Goal: Transaction & Acquisition: Purchase product/service

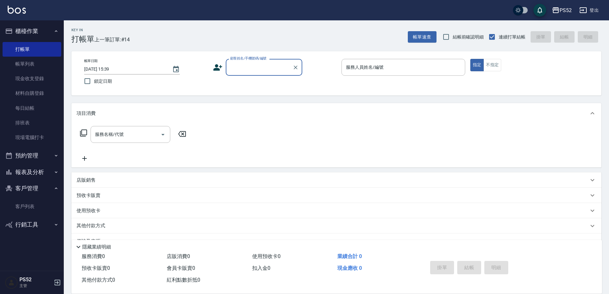
scroll to position [13, 0]
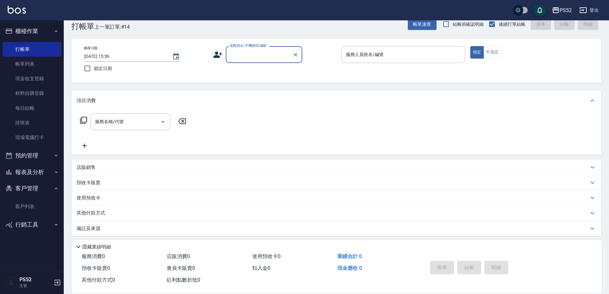
click at [37, 151] on button "預約管理" at bounding box center [32, 156] width 59 height 17
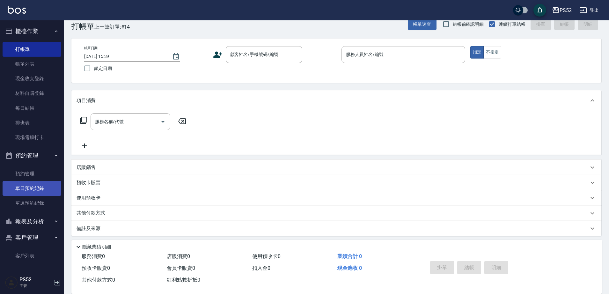
click at [33, 187] on link "單日預約紀錄" at bounding box center [32, 188] width 59 height 15
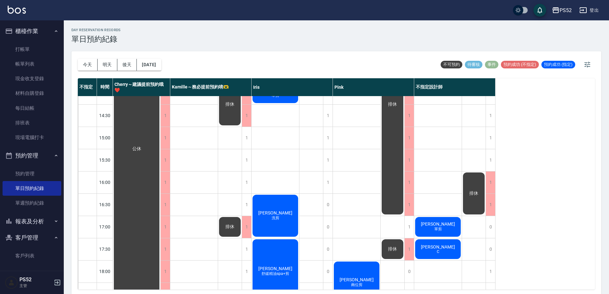
scroll to position [202, 0]
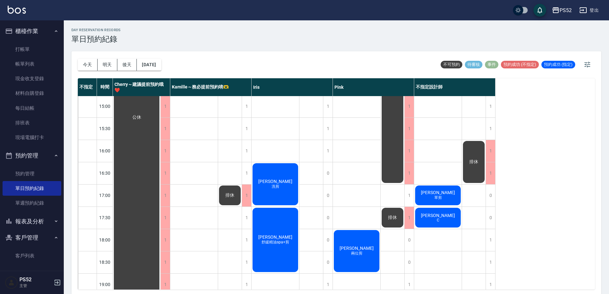
click at [44, 40] on ul "打帳單 帳單列表 現金收支登錄 材料自購登錄 每日結帳 排班表 現場電腦打卡" at bounding box center [32, 94] width 59 height 108
click at [45, 47] on link "打帳單" at bounding box center [32, 49] width 59 height 15
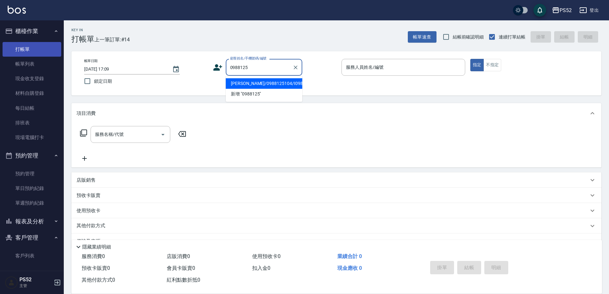
type input "[PERSON_NAME]/0988125104/I0988125104"
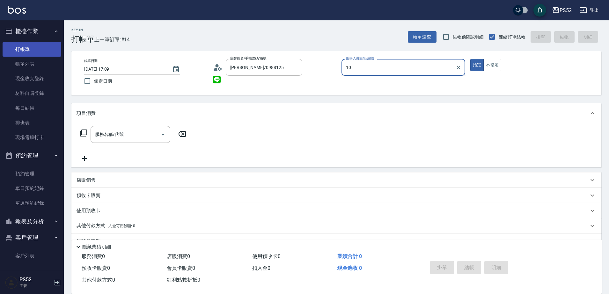
type input "10"
type button "true"
type input "Iris-10"
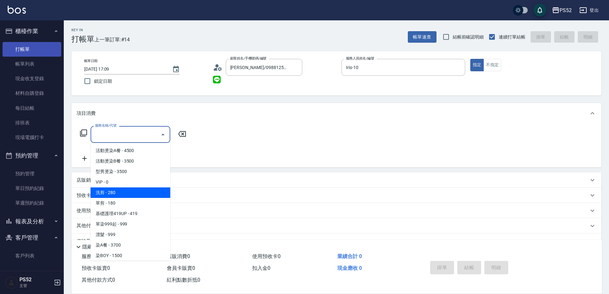
type input "洗剪(C1)"
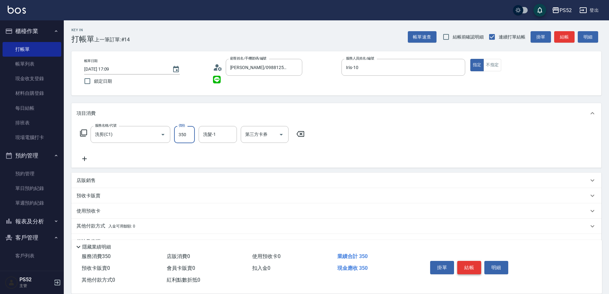
type input "350"
click at [472, 268] on button "結帳" at bounding box center [469, 267] width 24 height 13
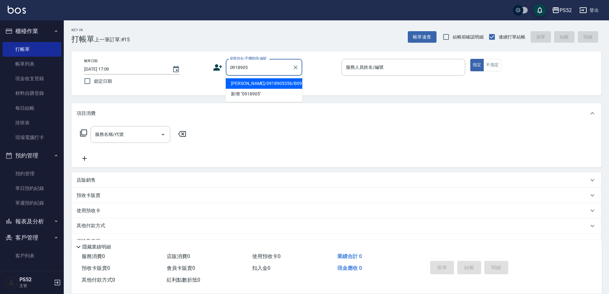
type input "[PERSON_NAME]/0918905356/B0918905356"
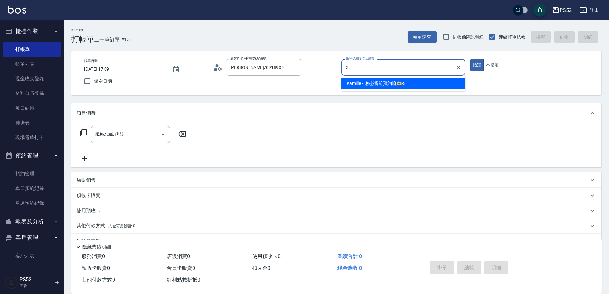
type input "Kamille～務必提前預約唷🫶-3"
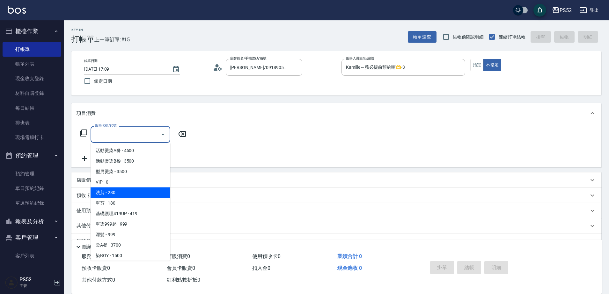
type input "洗剪(C1)"
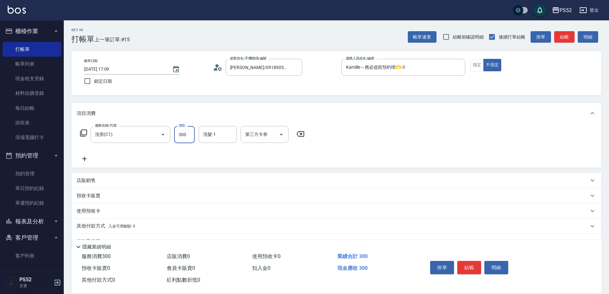
type input "300"
click at [470, 269] on button "結帳" at bounding box center [469, 267] width 24 height 13
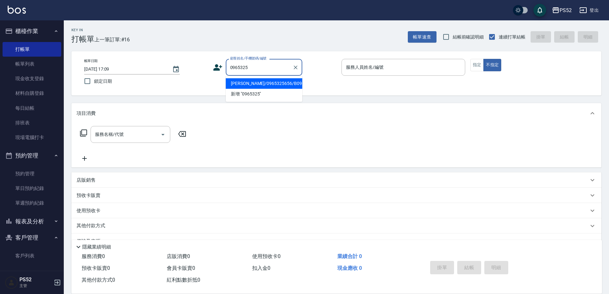
type input "[PERSON_NAME]/0965325656/B0965325656"
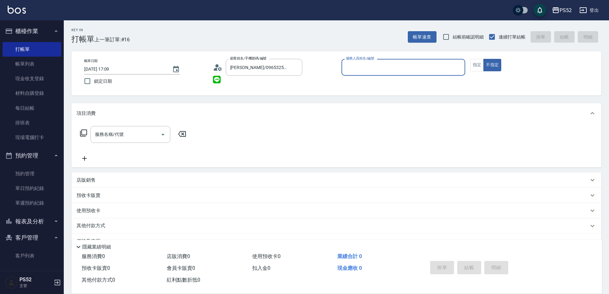
type input "5"
type input "Kamille～務必提前預約唷🫶-3"
type button "false"
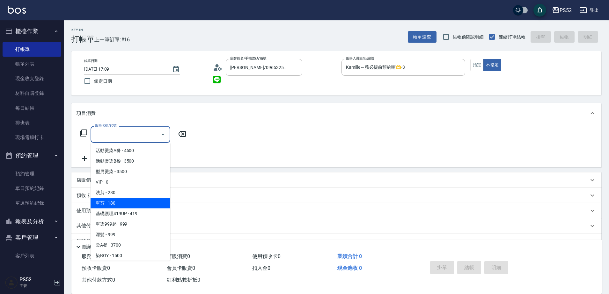
type input "單剪(C2)"
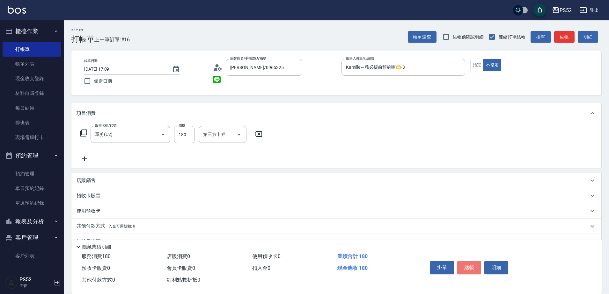
click at [470, 269] on button "結帳" at bounding box center [469, 267] width 24 height 13
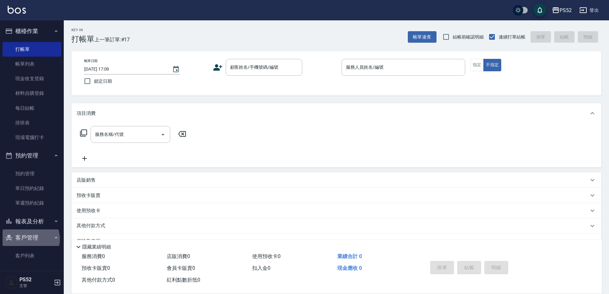
click at [30, 239] on button "客戶管理" at bounding box center [32, 238] width 59 height 17
click at [33, 223] on button "報表及分析" at bounding box center [32, 222] width 59 height 17
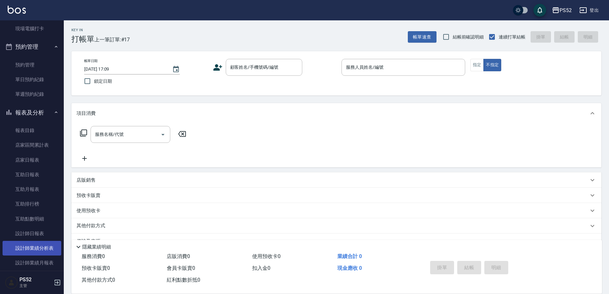
scroll to position [117, 0]
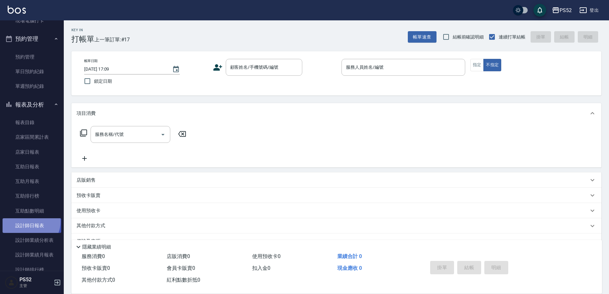
click at [29, 222] on link "設計師日報表" at bounding box center [32, 226] width 59 height 15
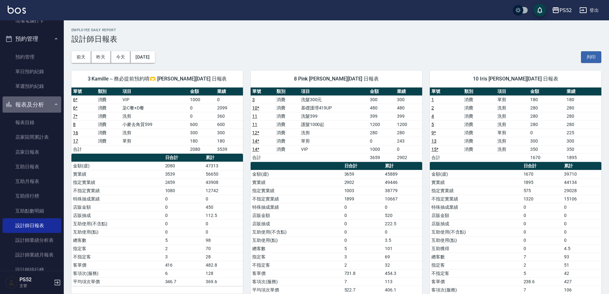
click at [39, 105] on button "報表及分析" at bounding box center [32, 105] width 59 height 17
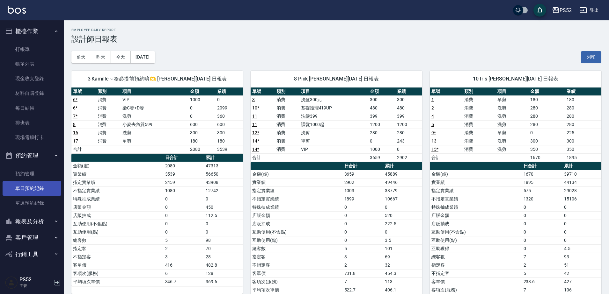
click at [38, 192] on link "單日預約紀錄" at bounding box center [32, 188] width 59 height 15
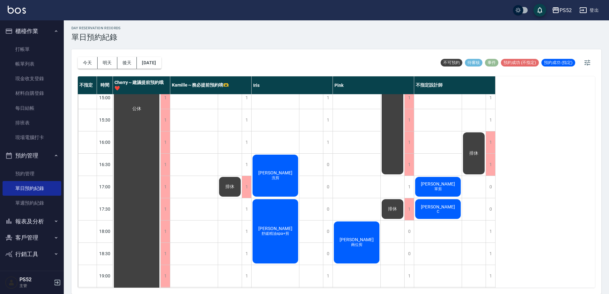
scroll to position [205, 0]
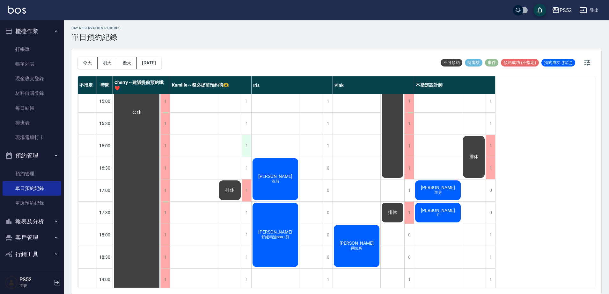
click at [246, 146] on div "1" at bounding box center [247, 146] width 10 height 22
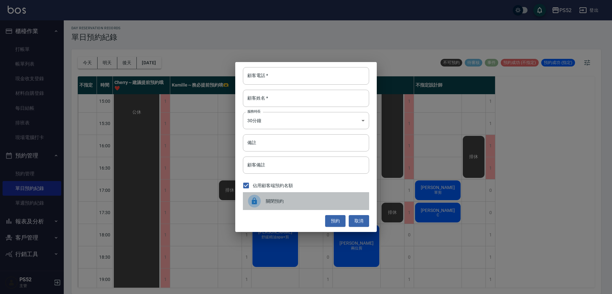
click at [284, 206] on div "關閉預約" at bounding box center [306, 201] width 126 height 18
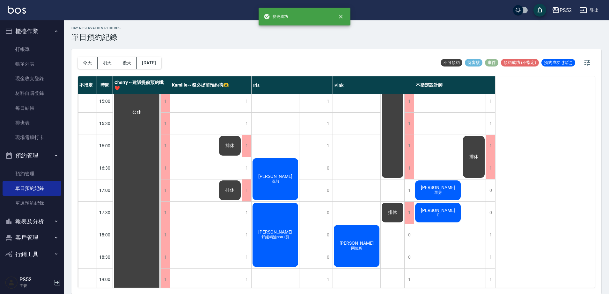
click at [248, 165] on div "1" at bounding box center [247, 168] width 10 height 22
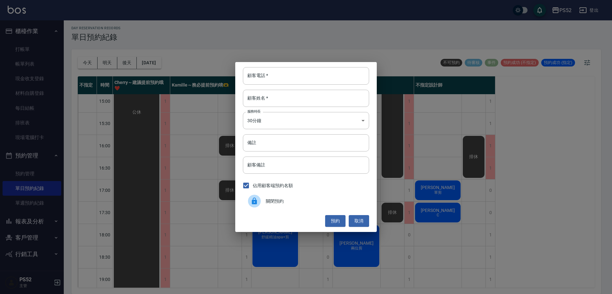
click at [278, 204] on span "關閉預約" at bounding box center [315, 201] width 98 height 7
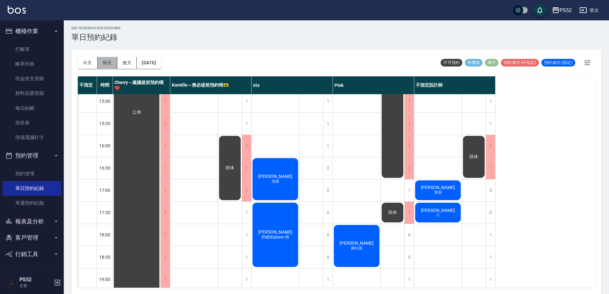
click at [108, 61] on button "明天" at bounding box center [108, 63] width 20 height 12
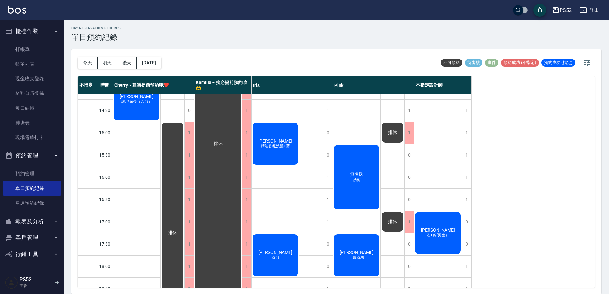
scroll to position [173, 0]
click at [467, 156] on div "1" at bounding box center [466, 156] width 10 height 22
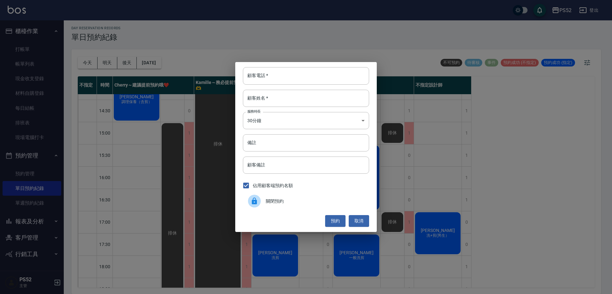
click at [291, 198] on div "關閉預約" at bounding box center [306, 201] width 126 height 18
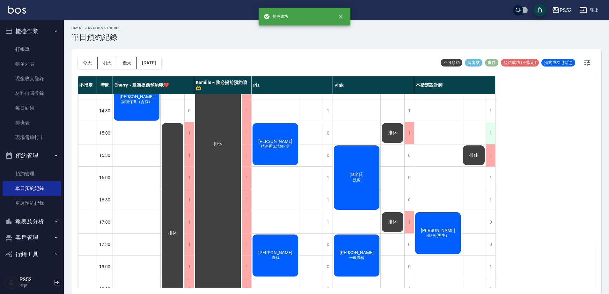
click at [487, 131] on div "1" at bounding box center [490, 133] width 10 height 22
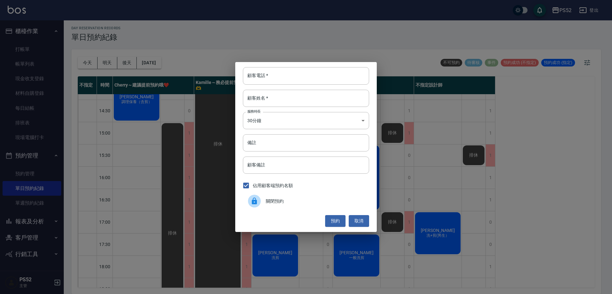
click at [291, 199] on span "關閉預約" at bounding box center [315, 201] width 98 height 7
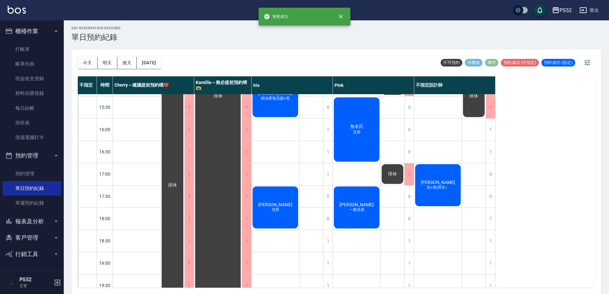
scroll to position [226, 0]
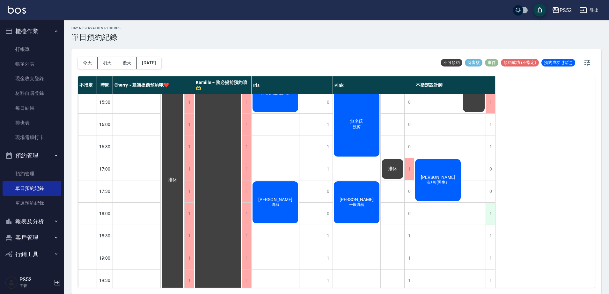
click at [489, 209] on div "1" at bounding box center [490, 214] width 10 height 22
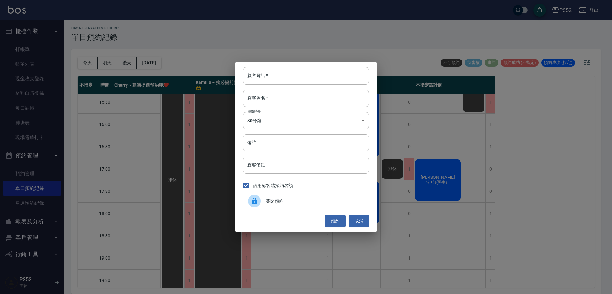
click at [277, 202] on span "關閉預約" at bounding box center [315, 201] width 98 height 7
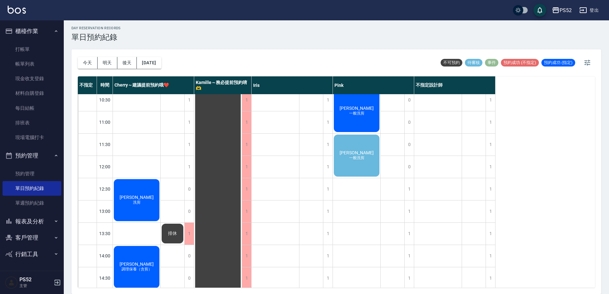
scroll to position [0, 0]
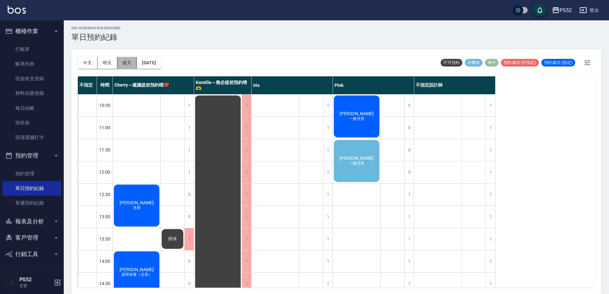
click at [133, 63] on button "後天" at bounding box center [127, 63] width 20 height 12
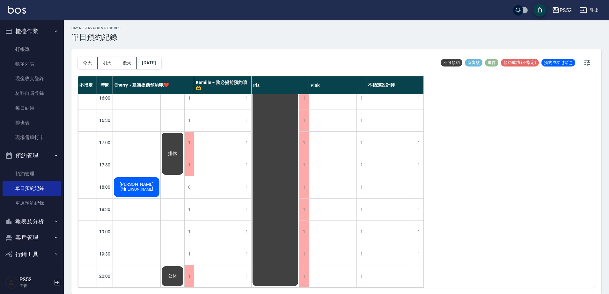
scroll to position [258, 0]
click at [154, 62] on button "[DATE]" at bounding box center [149, 63] width 24 height 12
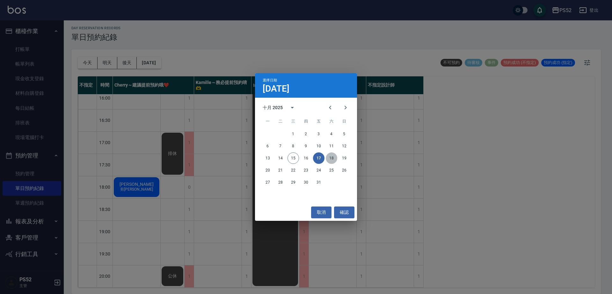
click at [329, 157] on button "18" at bounding box center [331, 158] width 11 height 11
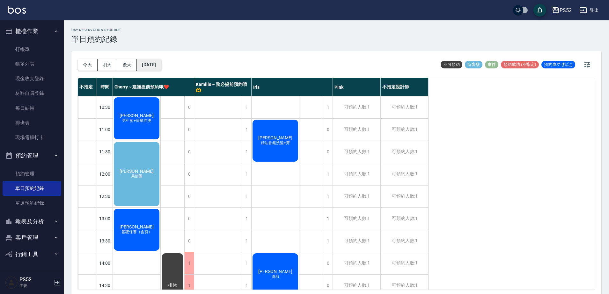
click at [161, 69] on button "[DATE]" at bounding box center [149, 65] width 24 height 12
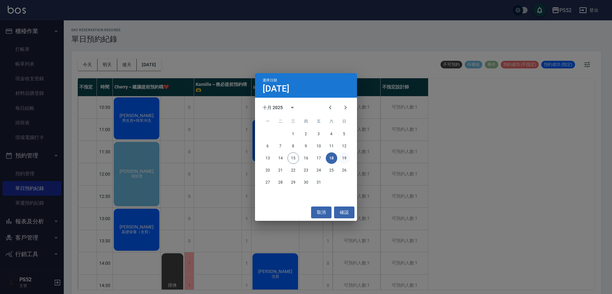
click at [340, 158] on button "19" at bounding box center [343, 158] width 11 height 11
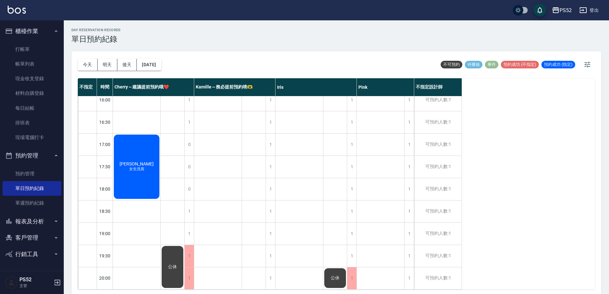
scroll to position [258, 0]
click at [37, 158] on button "預約管理" at bounding box center [32, 156] width 59 height 17
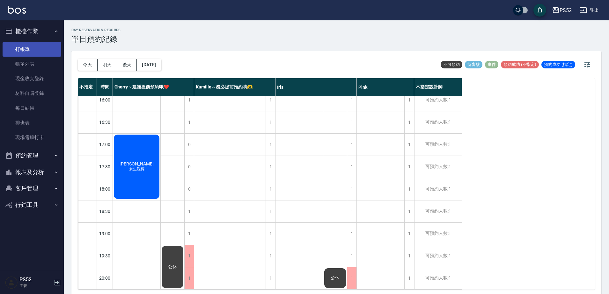
click at [37, 52] on link "打帳單" at bounding box center [32, 49] width 59 height 15
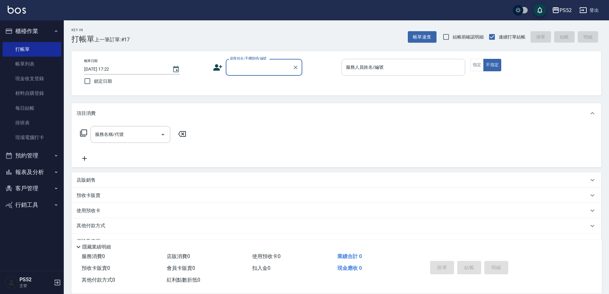
click at [440, 59] on div "服務人員姓名/編號" at bounding box center [403, 67] width 124 height 17
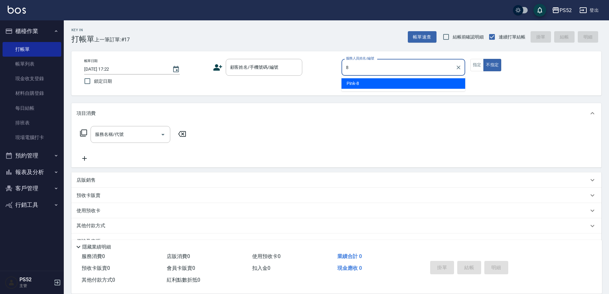
type input "Pink-8"
type button "false"
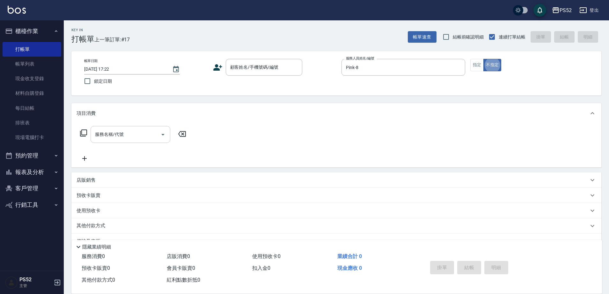
click at [127, 135] on input "服務名稱/代號" at bounding box center [125, 134] width 64 height 11
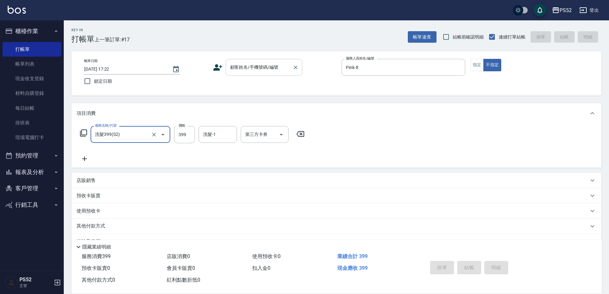
type input "洗髮399(S2)"
click at [239, 64] on div "顧客姓名/手機號碼/編號 顧客姓名/手機號碼/編號" at bounding box center [264, 67] width 76 height 17
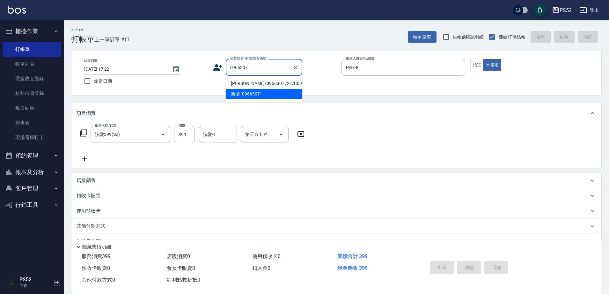
click at [245, 88] on li "[PERSON_NAME]/0966307721/B0966307721" at bounding box center [264, 83] width 76 height 11
type input "[PERSON_NAME]/0966307721/B0966307721"
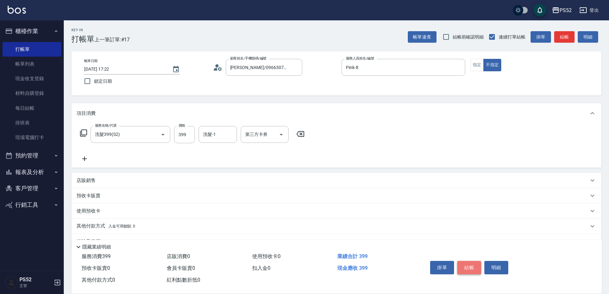
click at [473, 265] on button "結帳" at bounding box center [469, 267] width 24 height 13
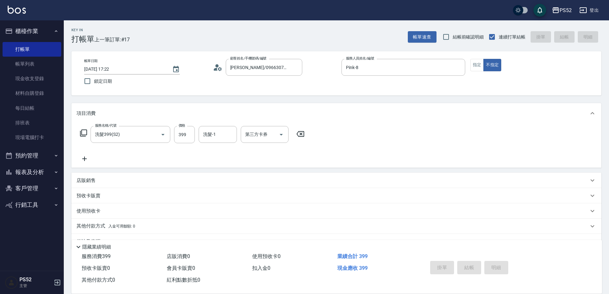
type input "[DATE] 17:42"
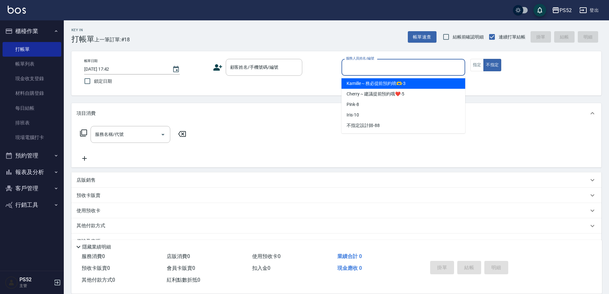
click at [431, 66] on input "服務人員姓名/編號" at bounding box center [403, 67] width 118 height 11
type input "Pink-8"
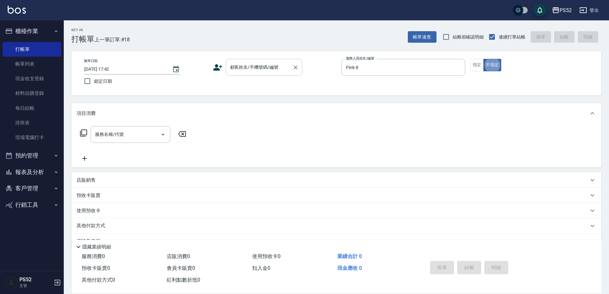
click at [247, 70] on input "顧客姓名/手機號碼/編號" at bounding box center [258, 67] width 61 height 11
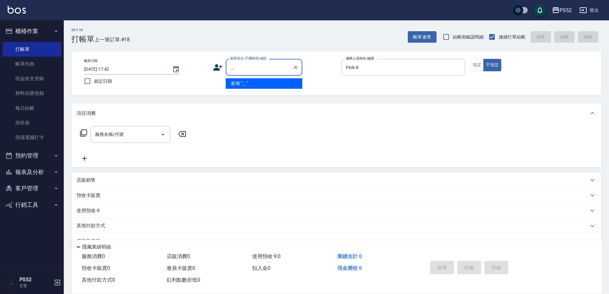
type input "將"
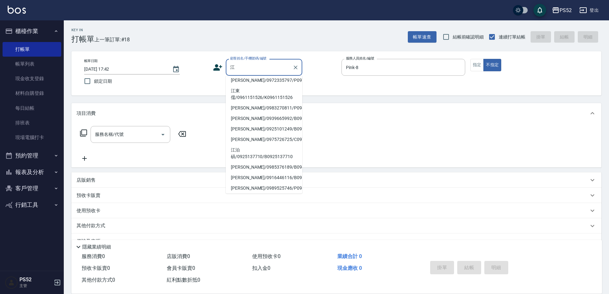
scroll to position [74, 0]
click at [264, 123] on li "[PERSON_NAME]/0939665992/B0939665992" at bounding box center [264, 117] width 76 height 11
type input "[PERSON_NAME]/0939665992/B0939665992"
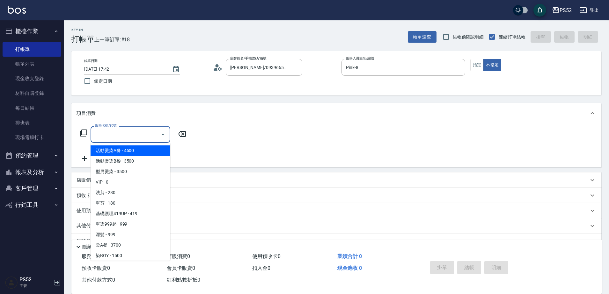
click at [149, 131] on input "服務名稱/代號" at bounding box center [125, 134] width 64 height 11
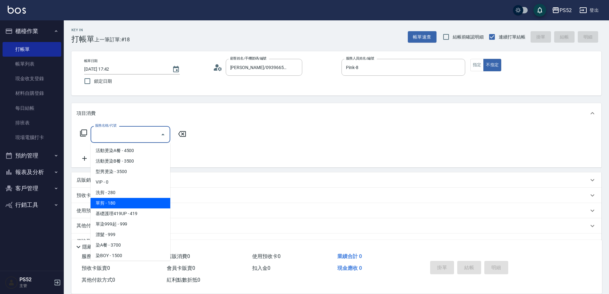
click at [147, 206] on span "單剪 - 180" at bounding box center [131, 203] width 80 height 11
type input "單剪(C2)"
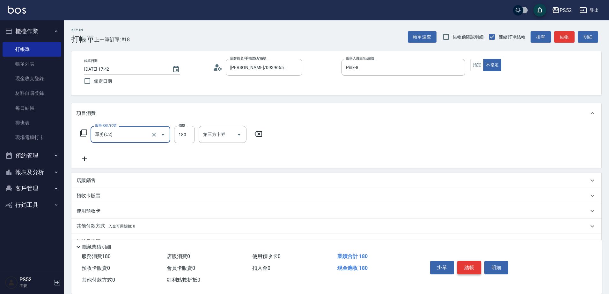
click at [466, 264] on button "結帳" at bounding box center [469, 267] width 24 height 13
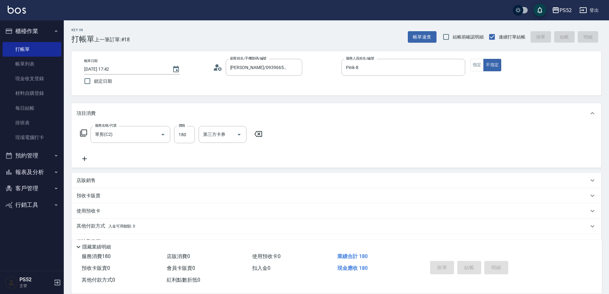
type input "[DATE] 18:03"
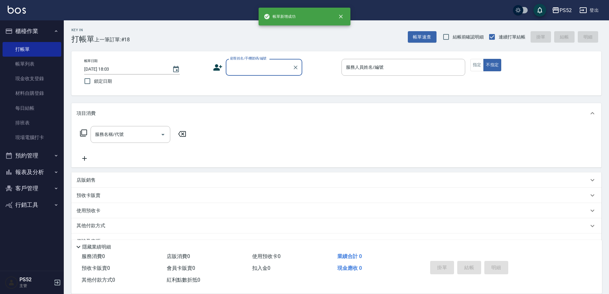
scroll to position [0, 0]
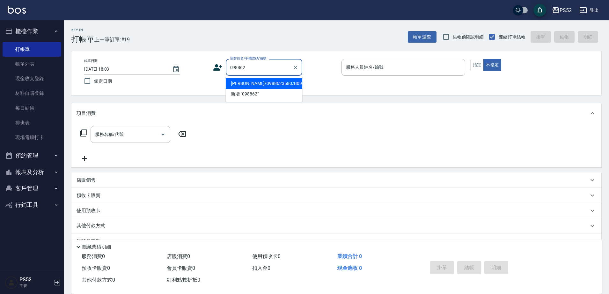
type input "[PERSON_NAME]/0988623580/B0988623580"
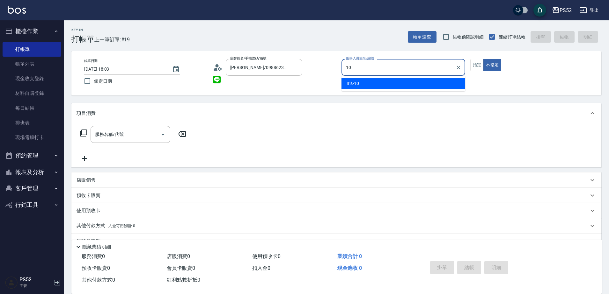
type input "Iris-10"
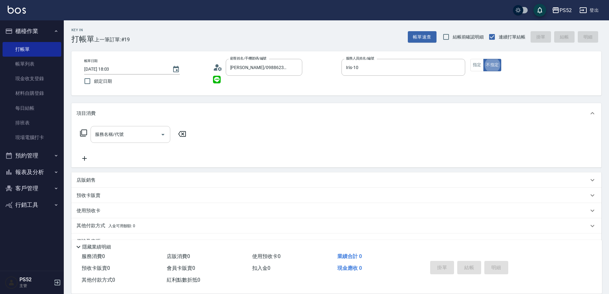
click at [119, 132] on div "服務名稱/代號 服務名稱/代號" at bounding box center [131, 134] width 80 height 17
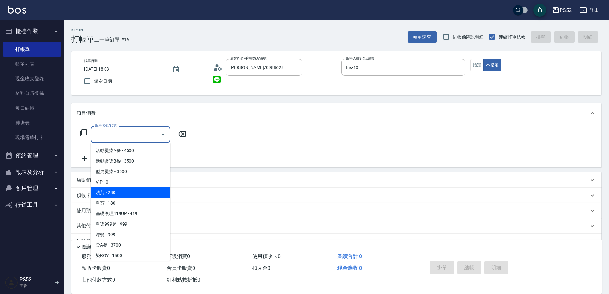
click at [133, 190] on span "洗剪 - 280" at bounding box center [131, 193] width 80 height 11
type input "洗剪(C1)"
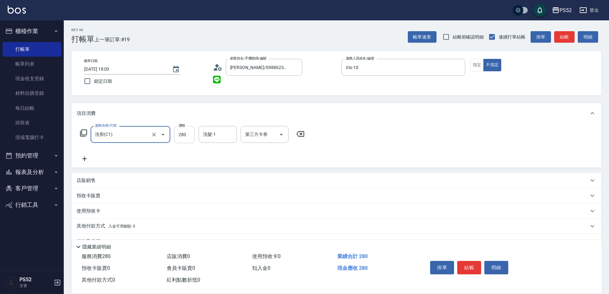
click at [192, 140] on input "280" at bounding box center [184, 134] width 21 height 17
type input "300"
click at [467, 268] on button "結帳" at bounding box center [469, 267] width 24 height 13
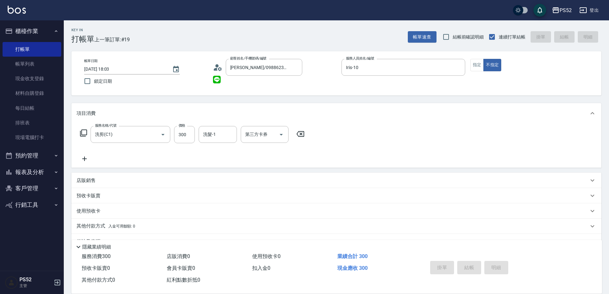
type input "[DATE] 18:19"
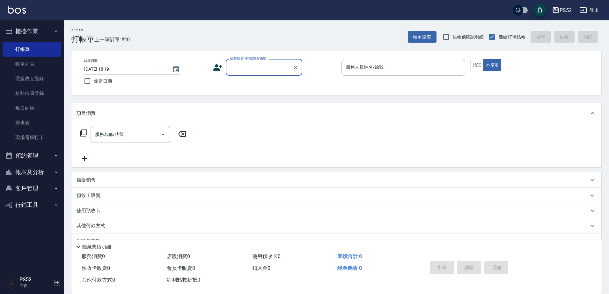
click at [25, 155] on button "預約管理" at bounding box center [32, 156] width 59 height 17
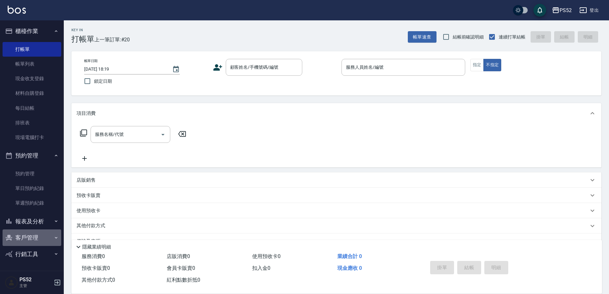
click at [30, 240] on button "客戶管理" at bounding box center [32, 238] width 59 height 17
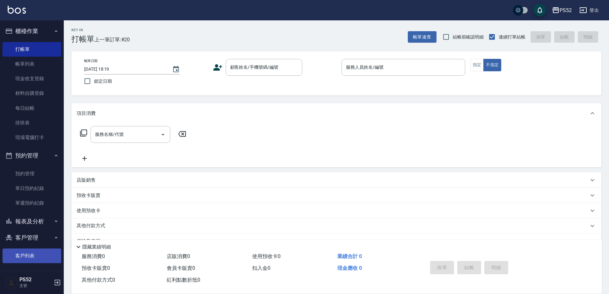
click at [32, 254] on link "客戶列表" at bounding box center [32, 256] width 59 height 15
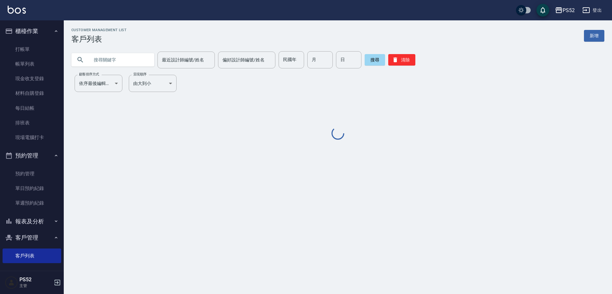
click at [125, 63] on input "text" at bounding box center [119, 59] width 60 height 17
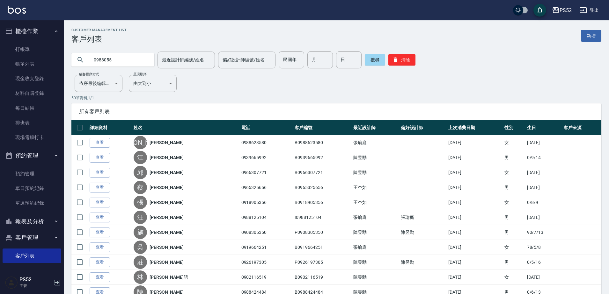
type input "0988055"
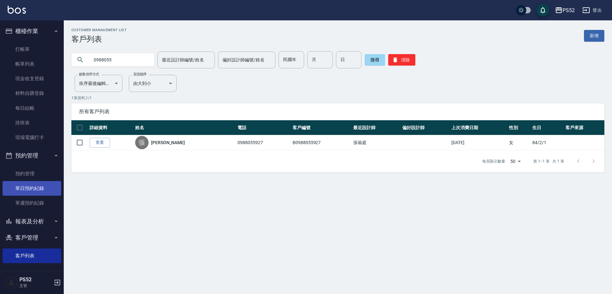
click at [27, 188] on link "單日預約紀錄" at bounding box center [32, 188] width 59 height 15
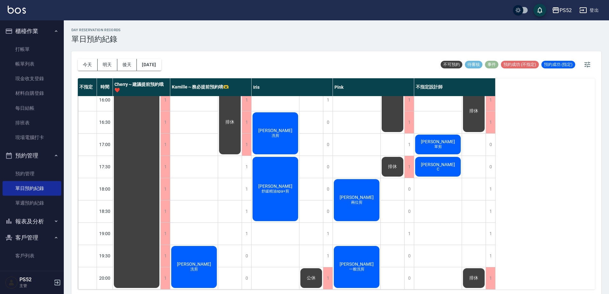
scroll to position [255, 0]
click at [326, 233] on div "1" at bounding box center [328, 234] width 10 height 22
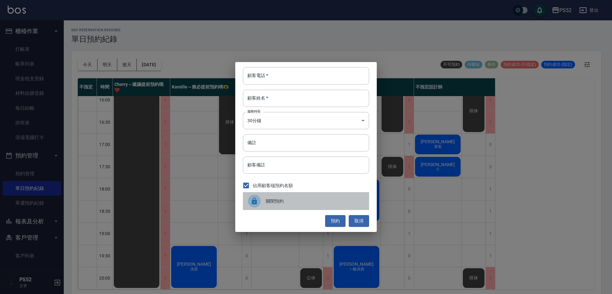
click at [290, 207] on div "關閉預約" at bounding box center [306, 201] width 126 height 18
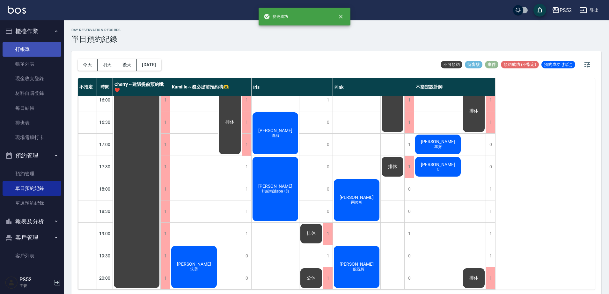
click at [27, 53] on link "打帳單" at bounding box center [32, 49] width 59 height 15
